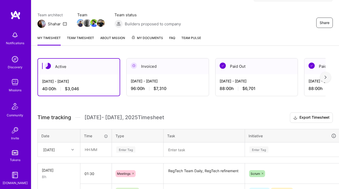
scroll to position [39, 0]
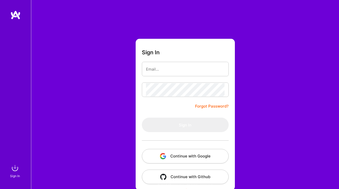
scroll to position [5, 0]
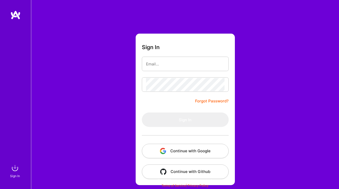
click at [177, 147] on button "Continue with Google" at bounding box center [185, 151] width 87 height 14
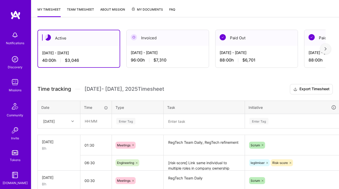
scroll to position [101, 0]
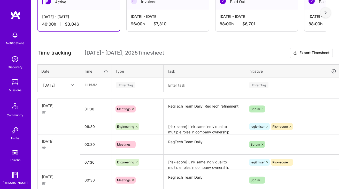
click at [67, 87] on div "Sun, Aug 10" at bounding box center [55, 85] width 29 height 9
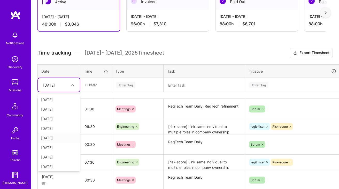
scroll to position [11, 0]
click at [53, 154] on div "[DATE]" at bounding box center [59, 156] width 42 height 10
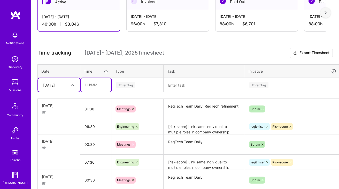
click at [95, 85] on input "text" at bounding box center [96, 85] width 31 height 14
click at [91, 85] on input "01:00" at bounding box center [96, 85] width 31 height 14
type input "02:00"
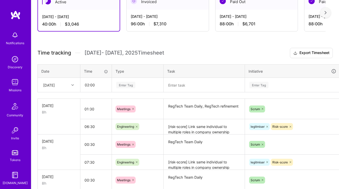
click at [149, 84] on div "Enter Tag" at bounding box center [138, 85] width 44 height 6
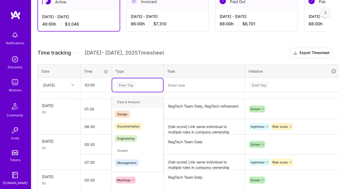
type input "e"
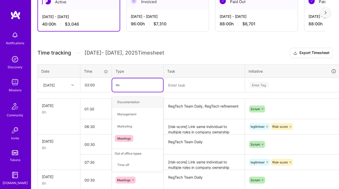
type input "mee"
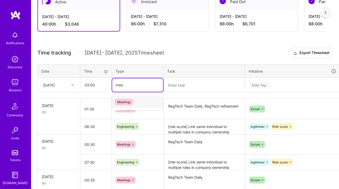
click at [139, 101] on div "Meetings" at bounding box center [137, 102] width 51 height 12
click at [180, 83] on textarea at bounding box center [204, 84] width 80 height 13
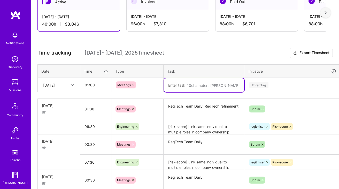
paste textarea "Engineering Competence 💻💡"
paste textarea "RegTech retro"
paste textarea "RegTech Planning"
type textarea "Engineering Competence, RegTech retro, RegTech Planning"
click at [258, 85] on div "Enter Tag" at bounding box center [258, 85] width 19 height 8
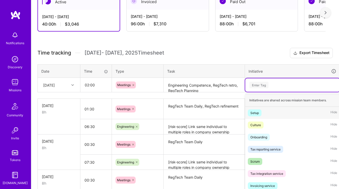
scroll to position [114, 0]
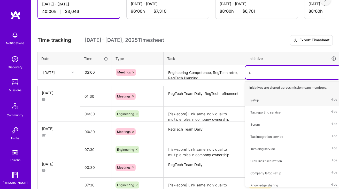
type input "scr"
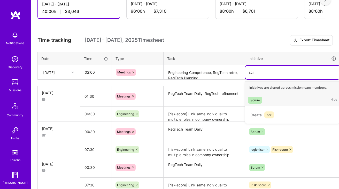
click at [264, 104] on div "Scrum Hide" at bounding box center [292, 100] width 94 height 12
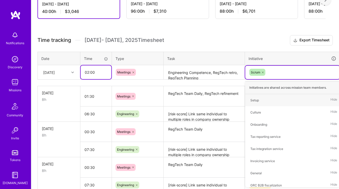
click at [96, 68] on input "02:00" at bounding box center [96, 72] width 31 height 14
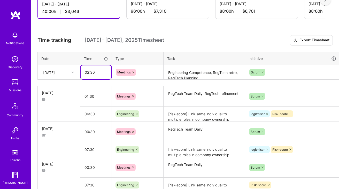
type input "02:30"
click at [187, 46] on div "Time tracking Aug 1 - Aug 15 , 2025 Timesheet Export Timesheet Date Time Type T…" at bounding box center [184, 156] width 295 height 242
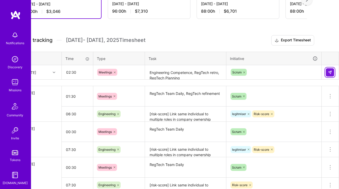
click at [331, 74] on button at bounding box center [329, 72] width 8 height 8
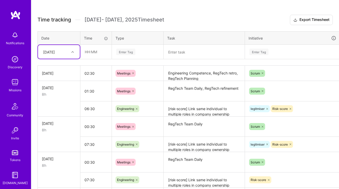
scroll to position [131, 0]
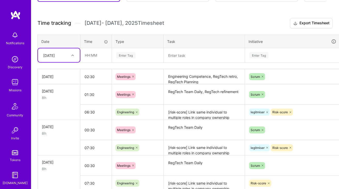
click at [181, 110] on textarea "[risk-score] Link same individual to multiple roles in company ownership struct…" at bounding box center [204, 112] width 80 height 14
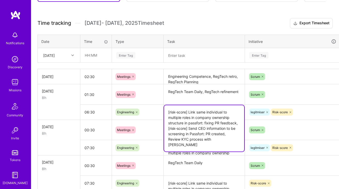
click at [181, 110] on textarea "[risk-score] Link same individual to multiple roles in company ownership struct…" at bounding box center [204, 128] width 80 height 46
type textarea "[risk-score] Link same individual to multiple roles in company ownership struct…"
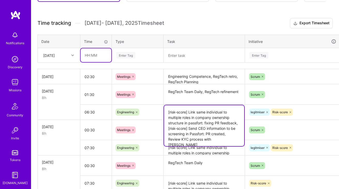
click at [96, 58] on input "text" at bounding box center [96, 55] width 31 height 14
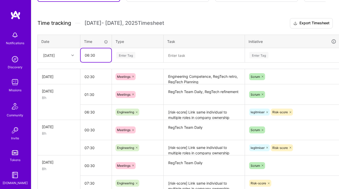
click at [89, 56] on input "06:30" at bounding box center [96, 55] width 31 height 14
type input "05:30"
click at [189, 27] on h3 "Time tracking Aug 1 - Aug 15 , 2025 Timesheet Export Timesheet" at bounding box center [184, 23] width 295 height 10
click at [133, 52] on div "Enter Tag" at bounding box center [125, 55] width 19 height 8
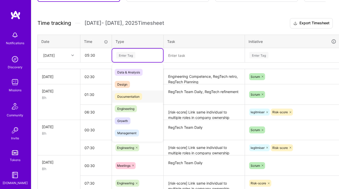
click at [135, 105] on span "Engineering" at bounding box center [126, 108] width 22 height 7
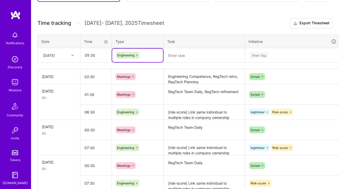
click at [193, 58] on textarea at bounding box center [204, 56] width 80 height 14
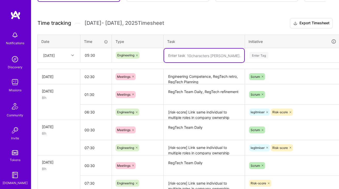
paste textarea "[risk-score] Link same individual to multiple roles in company ownership struct…"
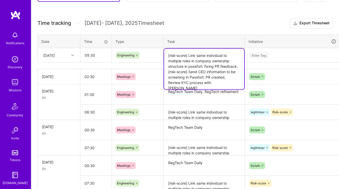
click at [221, 60] on textarea "[risk-score] Link same individual to multiple roles in company ownership struct…" at bounding box center [204, 69] width 80 height 41
click at [217, 67] on textarea "[risk-score] Link same individual to multiple roles in company ownership struct…" at bounding box center [204, 69] width 80 height 41
click at [193, 74] on textarea "[risk-score] Link same individual to multiple roles in company ownership struct…" at bounding box center [204, 69] width 80 height 41
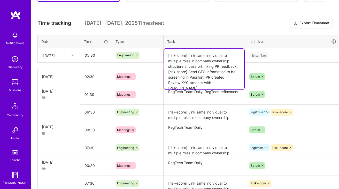
click at [208, 76] on textarea "[risk-score] Link same individual to multiple roles in company ownership struct…" at bounding box center [204, 69] width 80 height 41
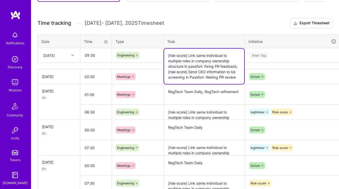
type textarea "[risk-score] Link same individual to multiple roles in company ownership struct…"
click at [264, 55] on div "Enter Tag" at bounding box center [258, 55] width 19 height 8
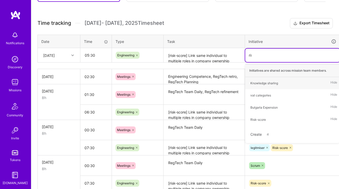
type input "risk"
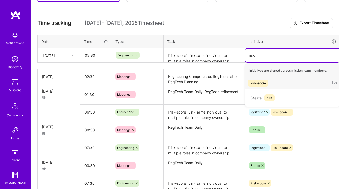
click at [256, 84] on div "Risk-score" at bounding box center [257, 82] width 15 height 5
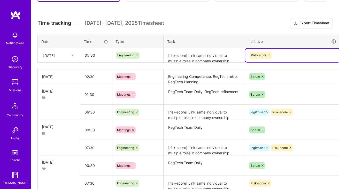
click at [238, 53] on textarea "[risk-score] Link same individual to multiple roles in company ownership struct…" at bounding box center [204, 56] width 80 height 14
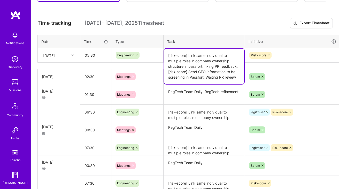
click at [242, 28] on div "Time tracking Aug 1 - Aug 15 , 2025 Timesheet Export Timesheet Date Time Type T…" at bounding box center [184, 147] width 295 height 258
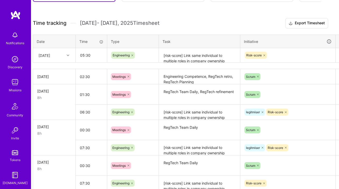
scroll to position [131, 19]
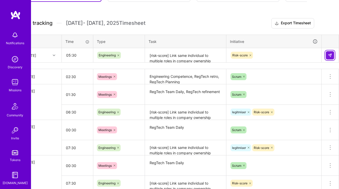
click at [328, 53] on img at bounding box center [330, 55] width 4 height 4
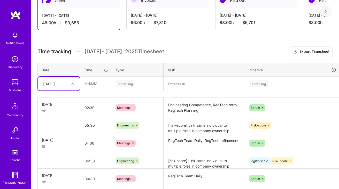
scroll to position [102, 0]
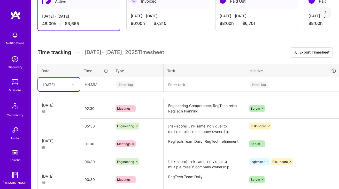
click at [173, 58] on div "Time tracking Aug 1 - Aug 15 , 2025 Timesheet Export Timesheet Date Time Type T…" at bounding box center [184, 186] width 295 height 278
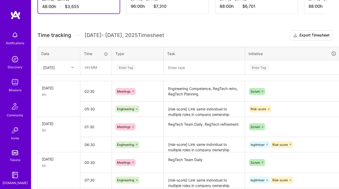
scroll to position [119, 19]
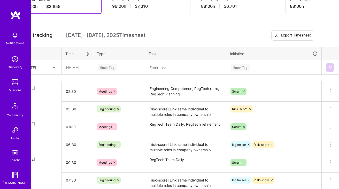
click at [171, 111] on textarea "[risk-score] Link same individual to multiple roles in company ownership struct…" at bounding box center [185, 109] width 80 height 14
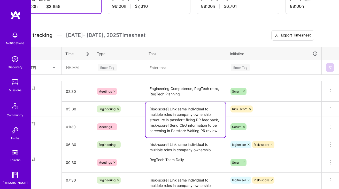
click at [174, 96] on textarea "Engineering Competence, RegTech retro, RegTech Planning" at bounding box center [185, 91] width 80 height 19
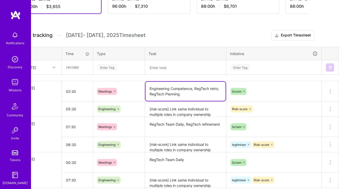
click at [194, 40] on div "Time tracking Aug 1 - Aug 15 , 2025 Timesheet Export Timesheet Date Time Type T…" at bounding box center [166, 169] width 295 height 278
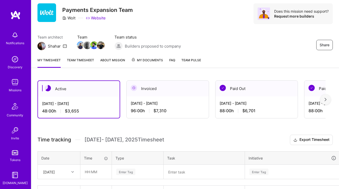
scroll to position [0, 0]
